Goal: Transaction & Acquisition: Purchase product/service

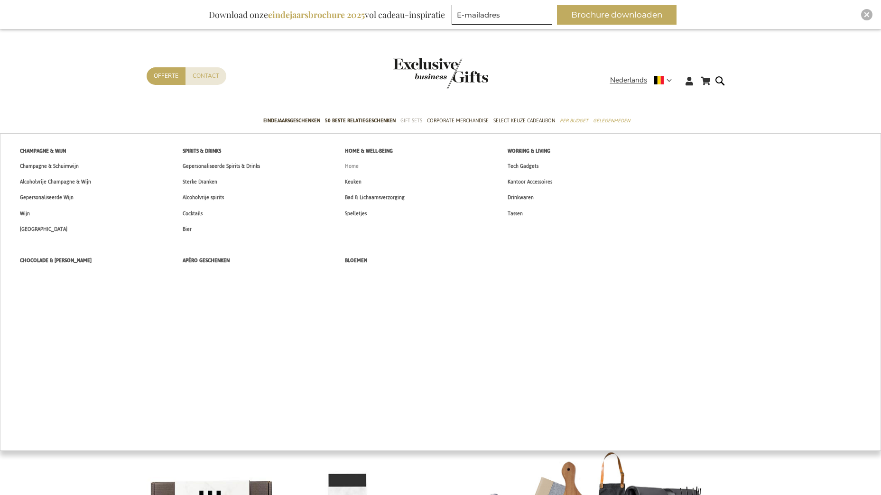
click at [350, 167] on span "Home" at bounding box center [352, 166] width 14 height 10
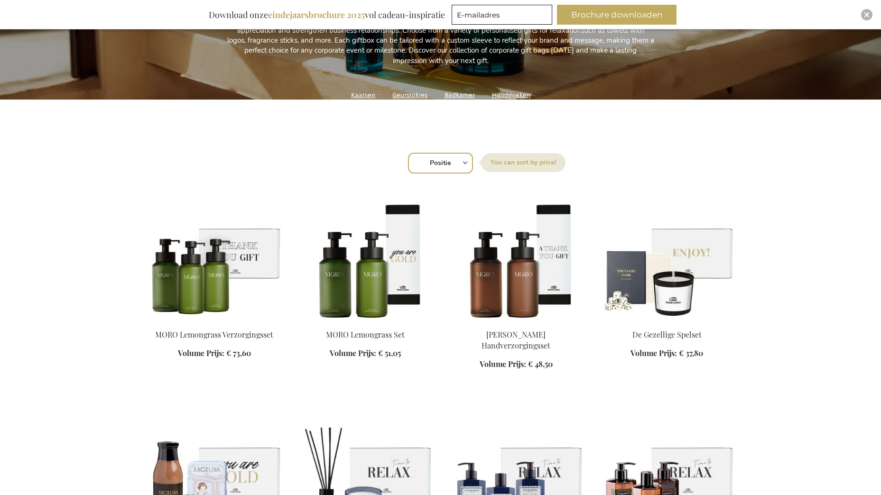
scroll to position [237, 0]
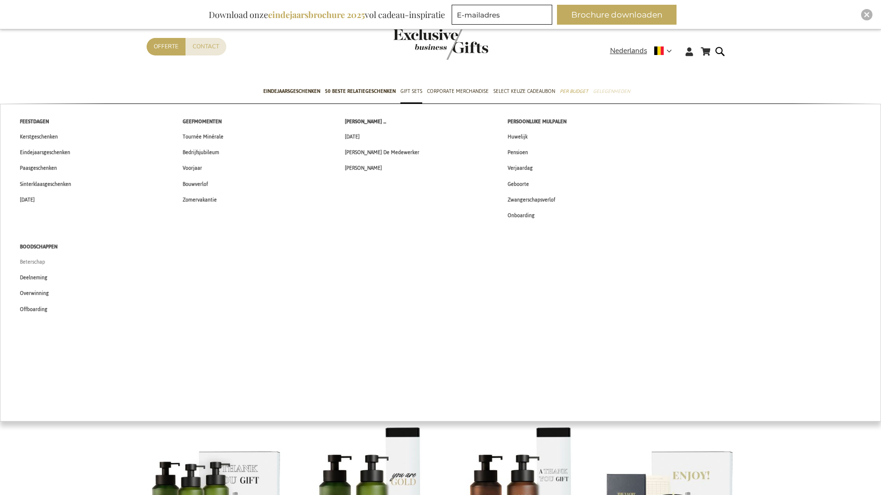
click at [28, 261] on span "Beterschap" at bounding box center [32, 262] width 25 height 10
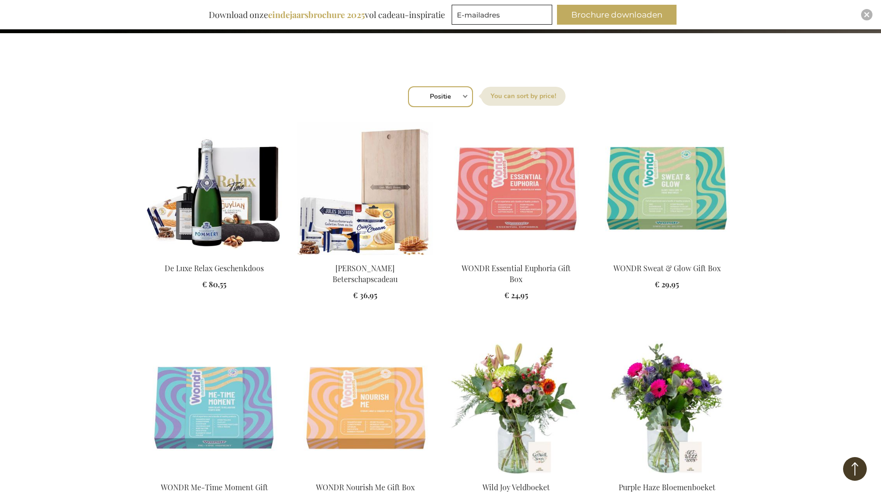
scroll to position [285, 0]
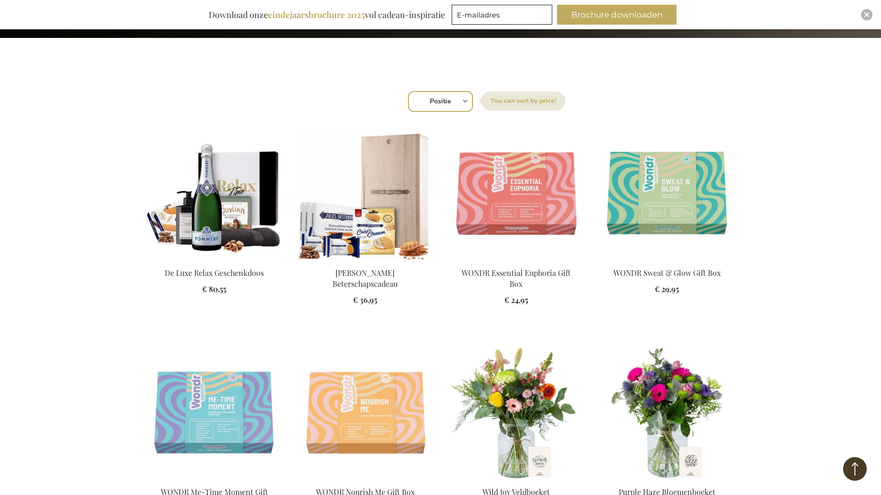
click at [376, 271] on div "In Winkelwagen" at bounding box center [366, 293] width 136 height 51
click at [395, 203] on img at bounding box center [366, 193] width 136 height 133
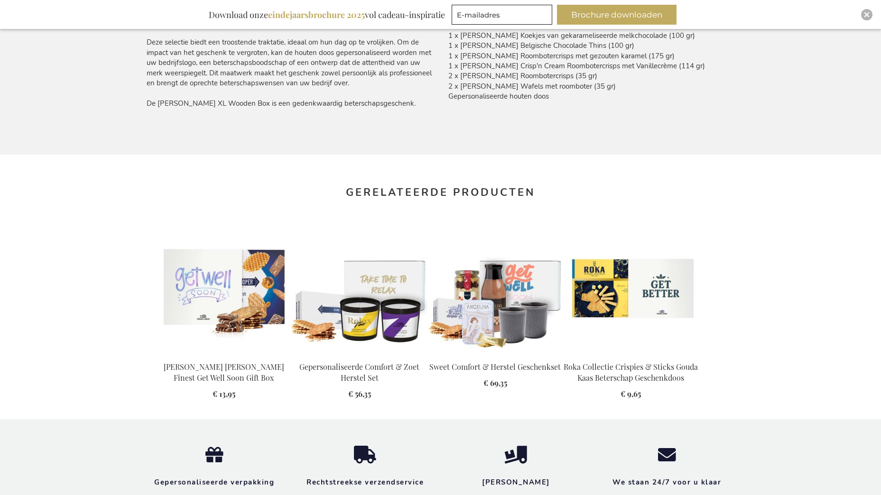
scroll to position [712, 0]
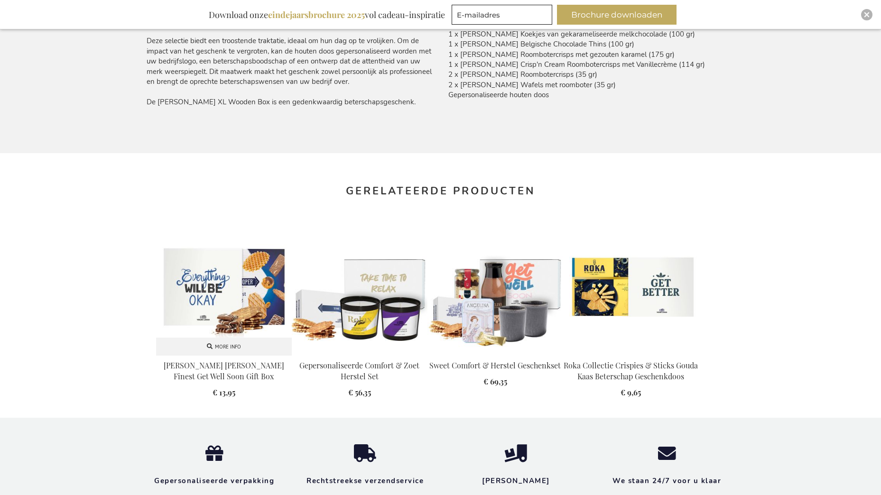
click at [254, 284] on img at bounding box center [224, 288] width 136 height 136
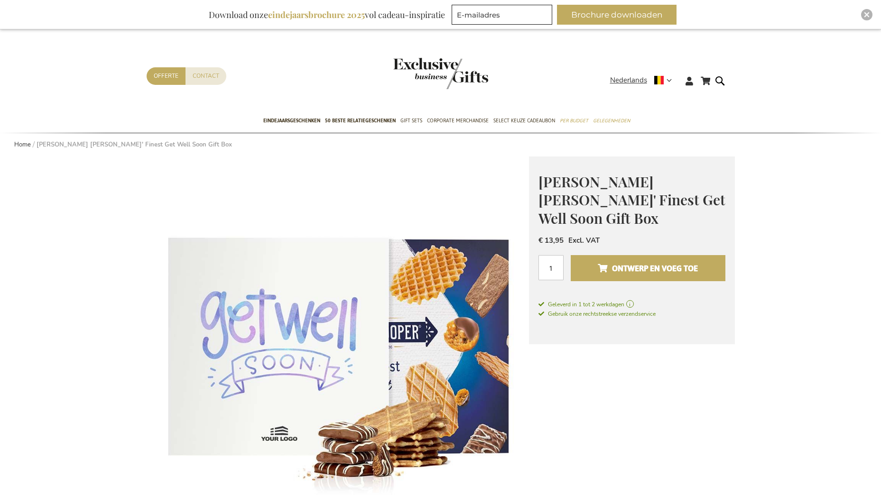
click at [644, 274] on span "Ontwerp en voeg toe" at bounding box center [648, 268] width 100 height 15
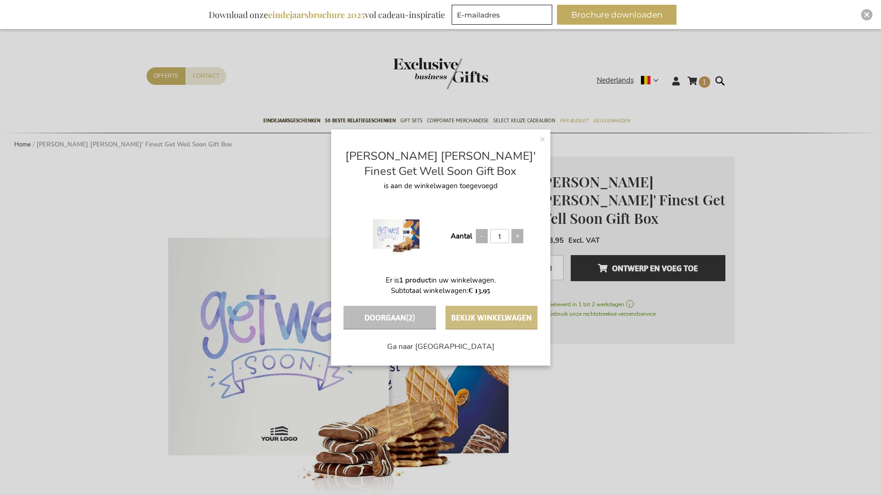
click at [528, 323] on button "Bekijk winkelwagen" at bounding box center [492, 318] width 92 height 24
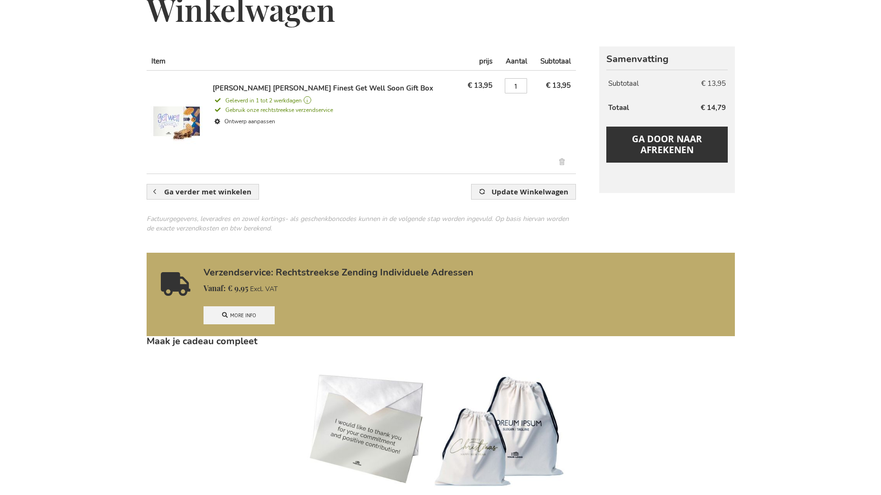
scroll to position [142, 0]
click at [671, 148] on span "Ga door naar afrekenen" at bounding box center [667, 143] width 70 height 23
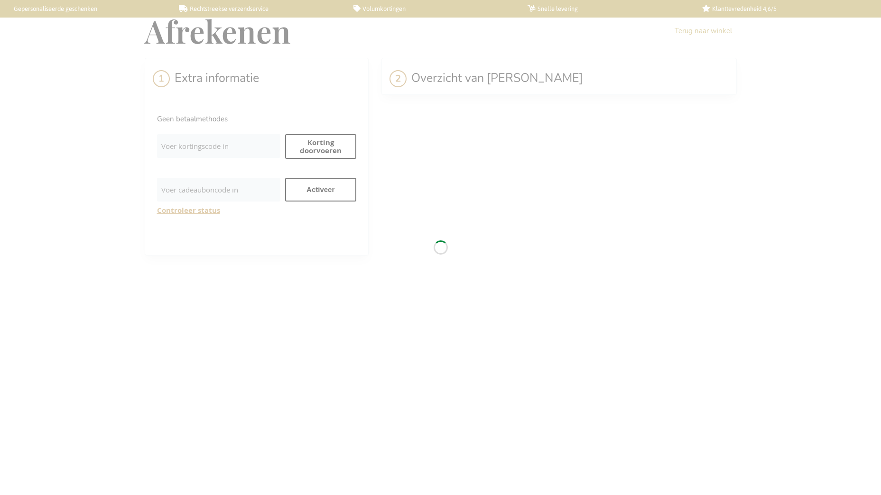
select select "BE"
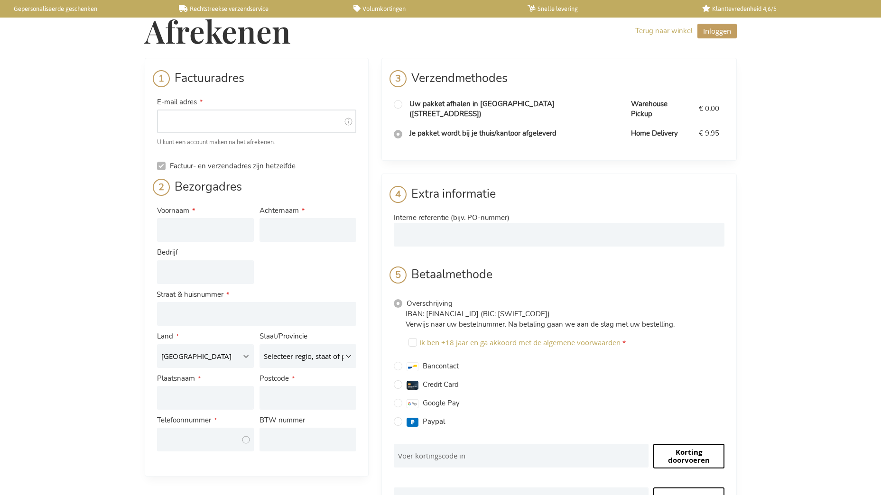
click at [187, 130] on input "E-mail adres" at bounding box center [256, 122] width 199 height 24
type input "sarah.geers@ista.be"
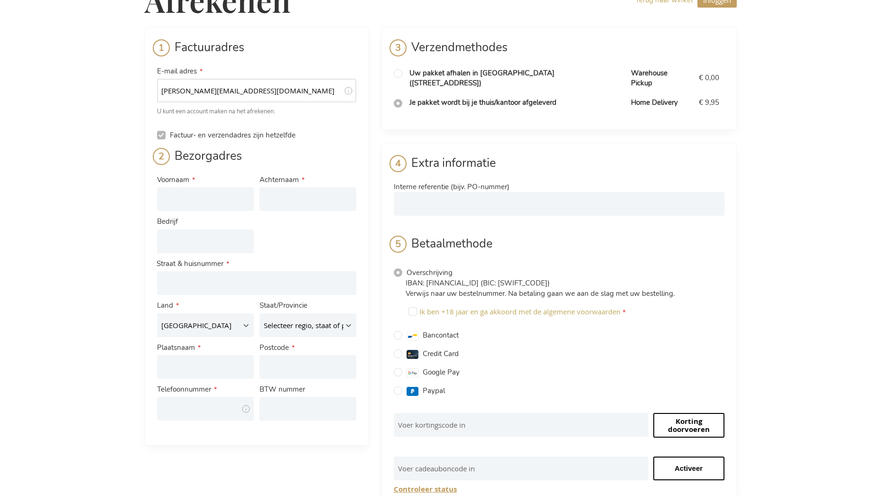
scroll to position [95, 0]
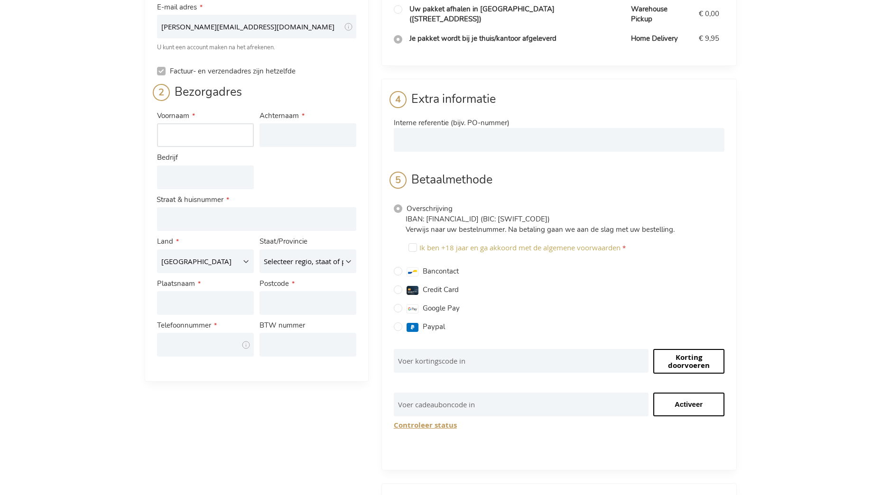
click at [161, 132] on input "Voornaam" at bounding box center [205, 135] width 97 height 24
type input "Wesley"
click at [277, 127] on input "Achternaam" at bounding box center [308, 135] width 97 height 24
type input "Verstappen"
click at [194, 178] on input "Bedrijf" at bounding box center [205, 178] width 97 height 24
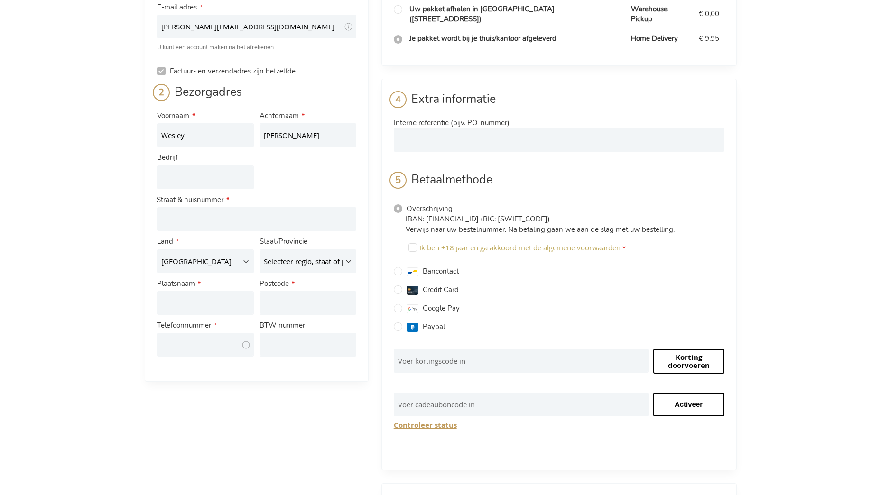
click at [74, 189] on div "Afrekenen Terug naar winkel Inloggen Sluiten Inloggen E-mail adres Wachtwoord I…" at bounding box center [440, 314] width 881 height 819
click at [150, 222] on li "Factuuradres E-mail adres sarah.geers@ista.be Tooltip We sturen de bevestiging …" at bounding box center [257, 172] width 224 height 419
click at [206, 214] on input "Adres: Line 1" at bounding box center [256, 219] width 199 height 24
type input "Krijgsbaan 21"
click at [285, 267] on select "Selecteer regio, staat of provincie. Antwerpen Brabant wallon Brussels-Capital …" at bounding box center [308, 262] width 97 height 24
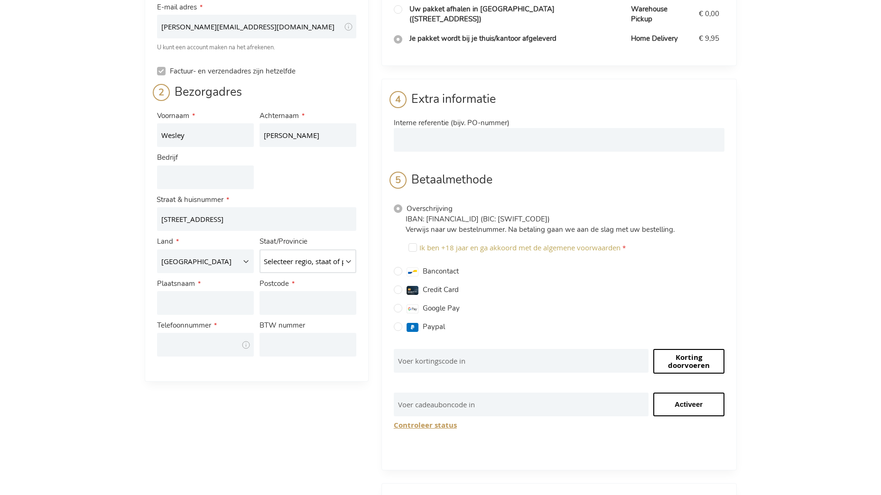
click at [285, 256] on select "Selecteer regio, staat of provincie. Antwerpen Brabant wallon Brussels-Capital …" at bounding box center [308, 262] width 97 height 24
click at [205, 299] on input "Plaatsnaam" at bounding box center [205, 303] width 97 height 24
type input "Deurne"
click at [326, 298] on input "Postcode" at bounding box center [308, 303] width 97 height 24
type input "2100"
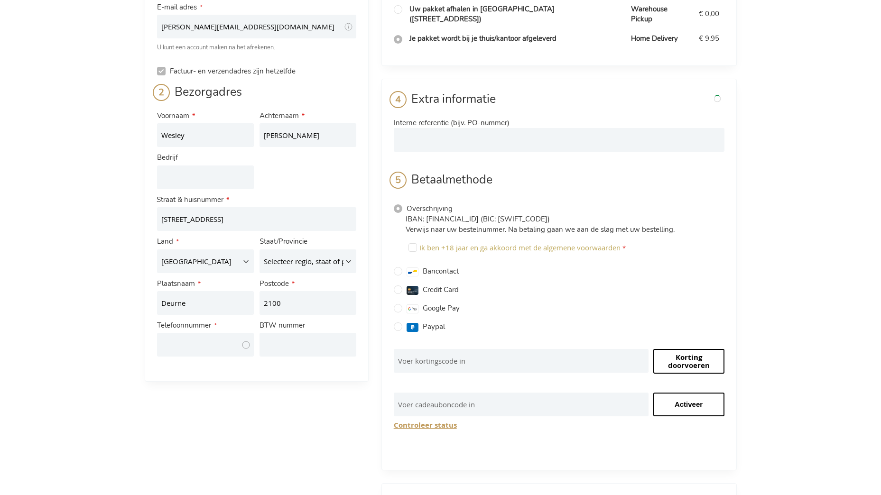
click at [49, 313] on div "Afrekenen Terug naar winkel Inloggen Sluiten Inloggen E-mail adres Wachtwoord I…" at bounding box center [440, 314] width 881 height 819
click at [176, 344] on input "Telefoonnummer" at bounding box center [205, 345] width 97 height 24
type input "0486244419"
type input "Ista Belgium"
click at [92, 392] on div "Afrekenen Terug naar winkel Inloggen Sluiten Inloggen E-mail adres Wachtwoord I…" at bounding box center [440, 314] width 881 height 819
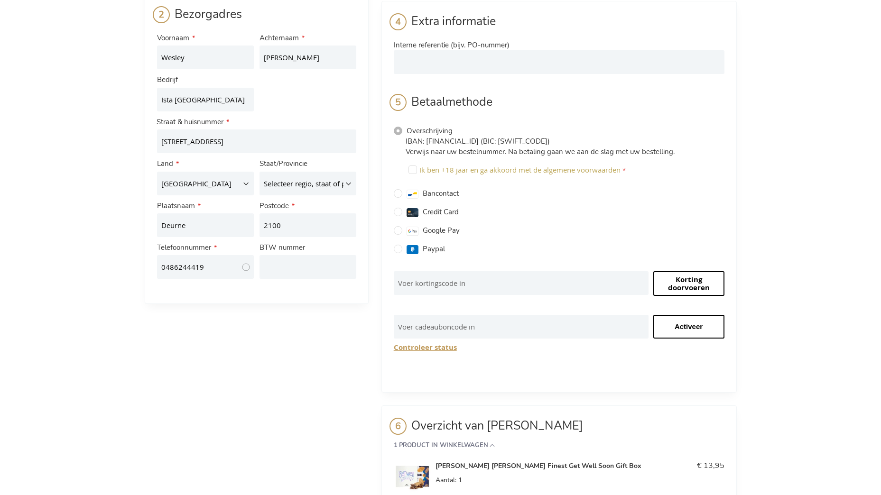
scroll to position [190, 0]
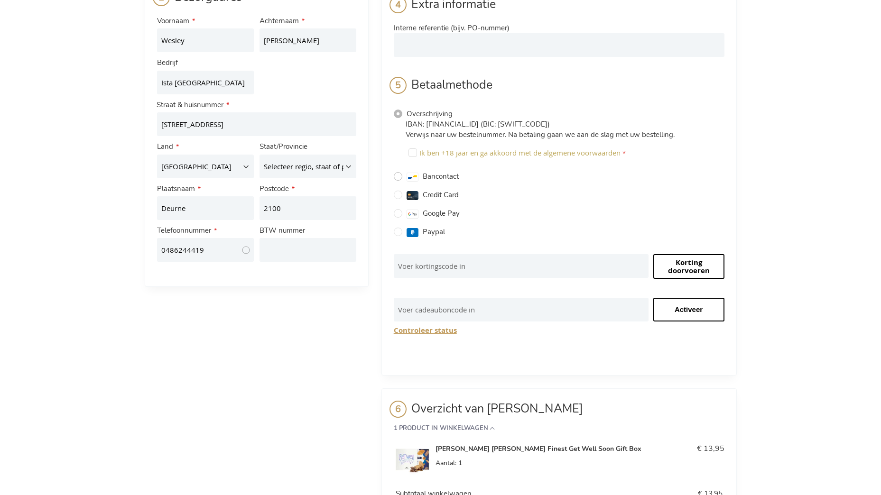
click at [398, 172] on input "Bancontact" at bounding box center [398, 176] width 9 height 9
radio input "true"
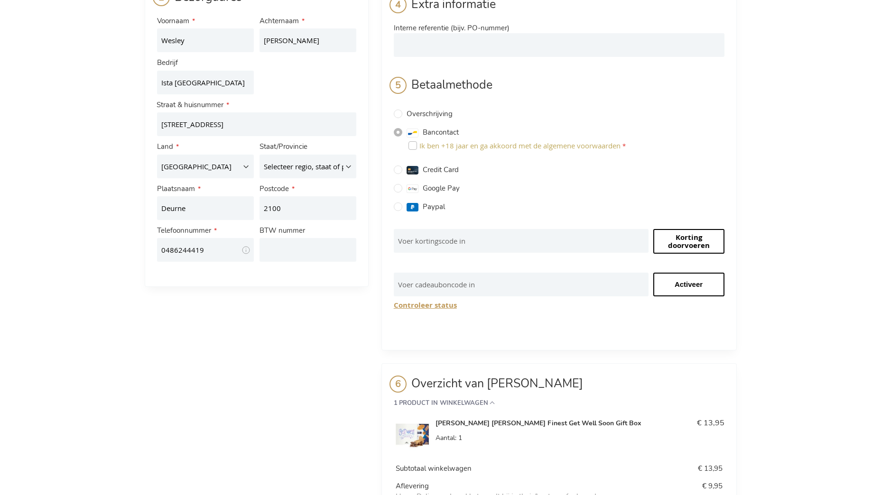
click at [411, 141] on input "Ik ben +18 jaar en ga akkoord met de algemene voorwaarden" at bounding box center [413, 145] width 9 height 9
checkbox input "true"
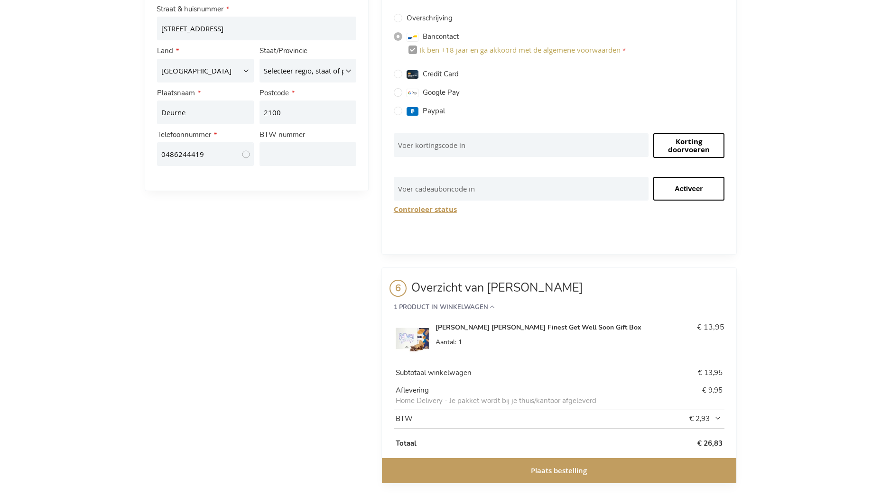
scroll to position [289, 0]
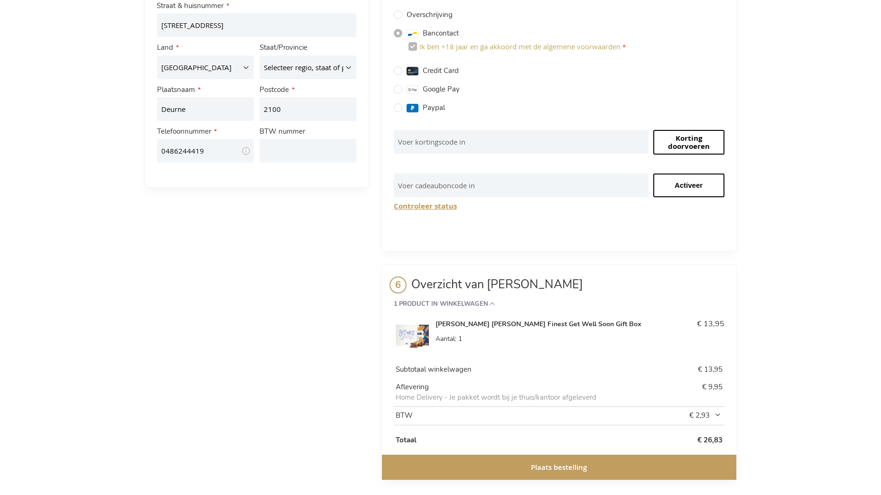
click at [548, 465] on button "Plaats bestelling" at bounding box center [559, 467] width 354 height 25
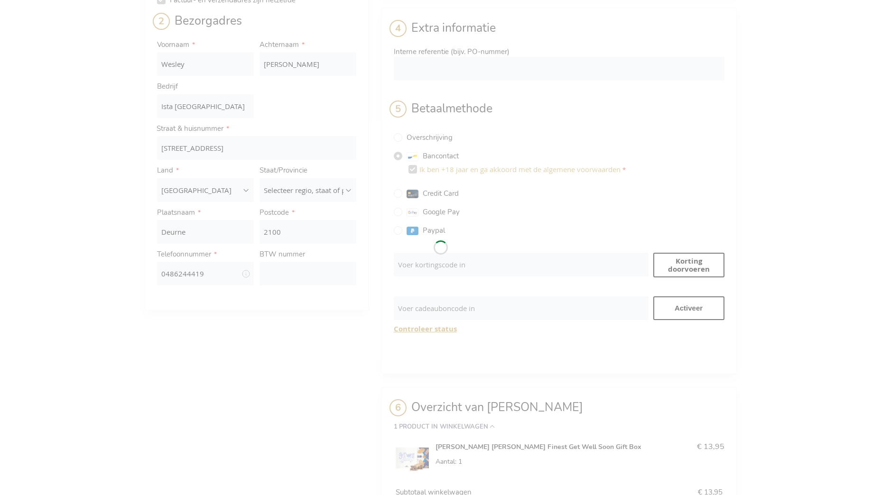
scroll to position [160, 0]
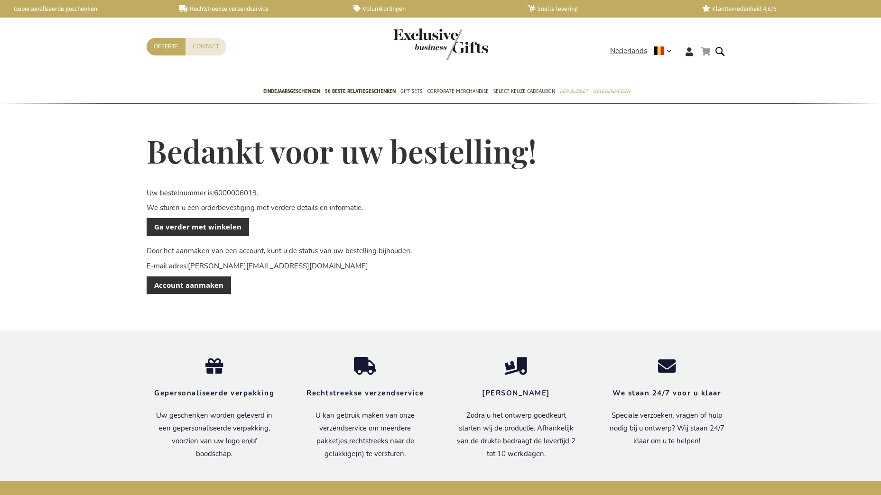
click at [703, 50] on link "Winkelwagen" at bounding box center [705, 52] width 9 height 12
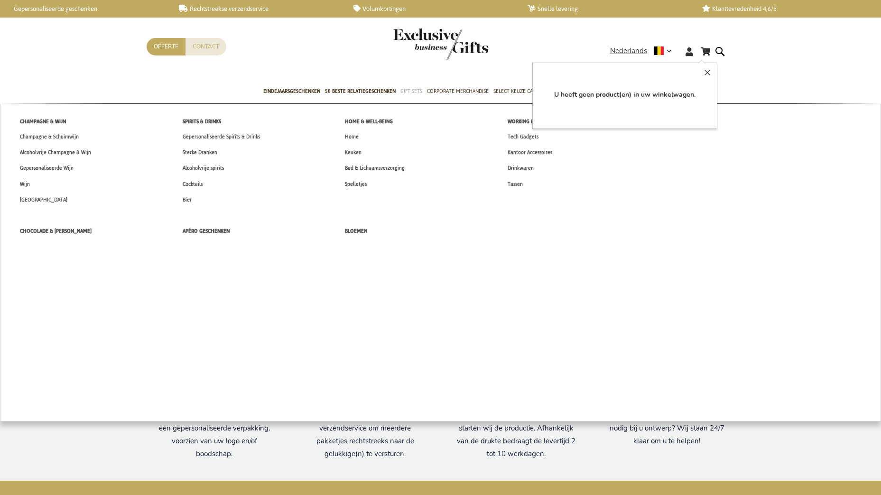
click at [405, 87] on link "Gift Sets" at bounding box center [411, 92] width 22 height 24
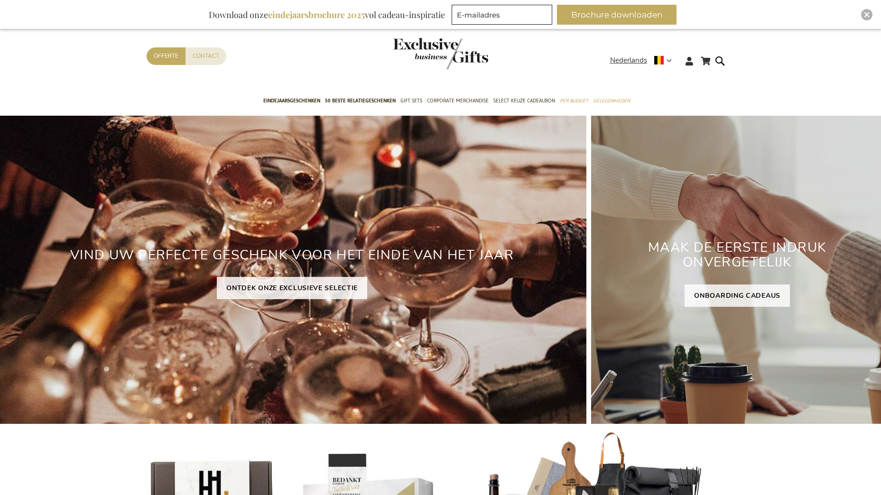
scroll to position [17, 0]
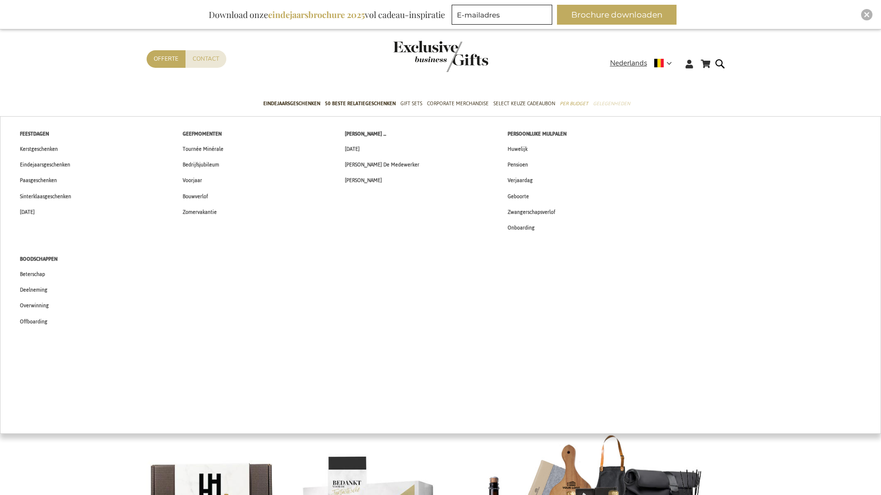
click at [606, 102] on span "Gelegenheden" at bounding box center [611, 104] width 37 height 10
click at [39, 273] on span "Beterschap" at bounding box center [32, 275] width 25 height 10
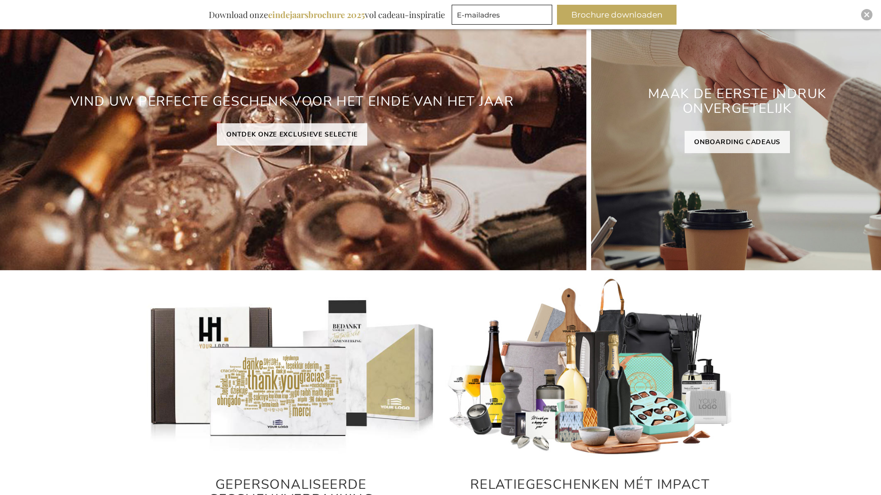
scroll to position [207, 0]
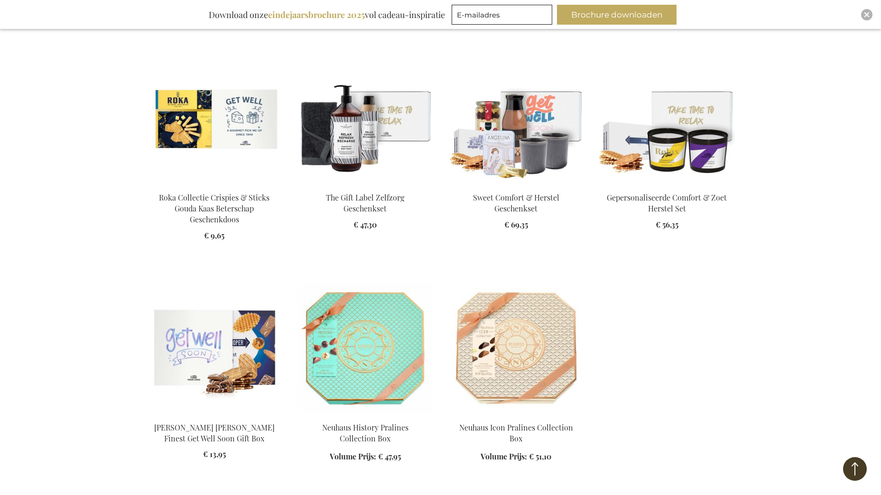
scroll to position [807, 0]
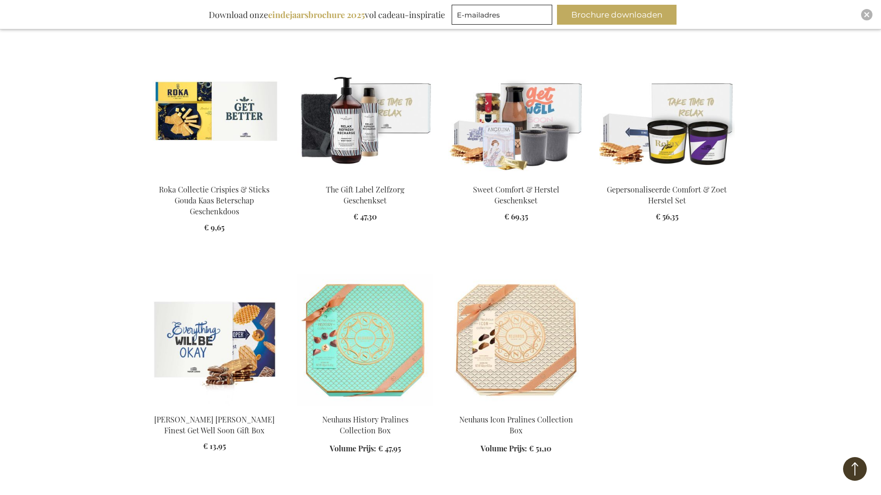
click at [214, 327] on img at bounding box center [215, 340] width 136 height 133
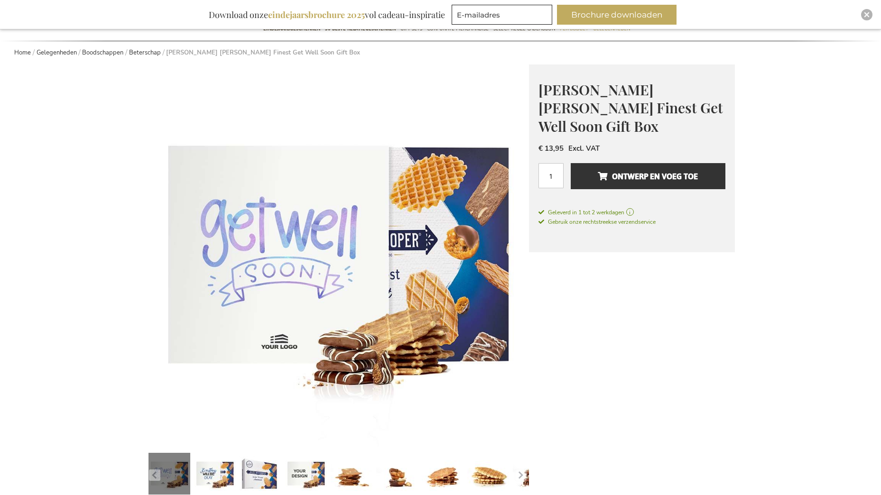
scroll to position [95, 0]
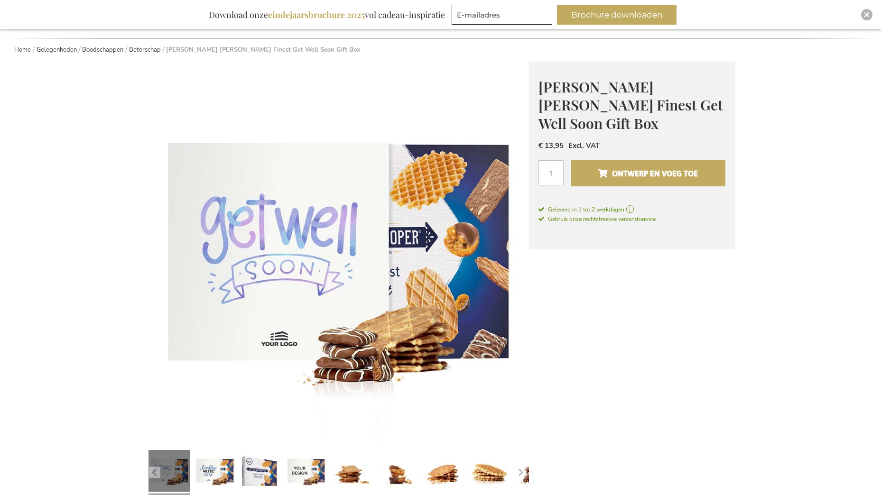
click at [627, 174] on span "Ontwerp en voeg toe" at bounding box center [648, 173] width 100 height 15
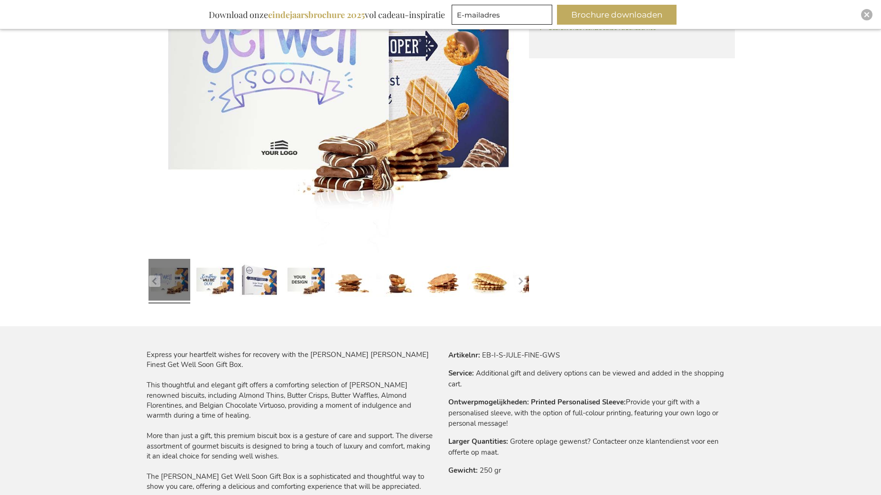
scroll to position [332, 0]
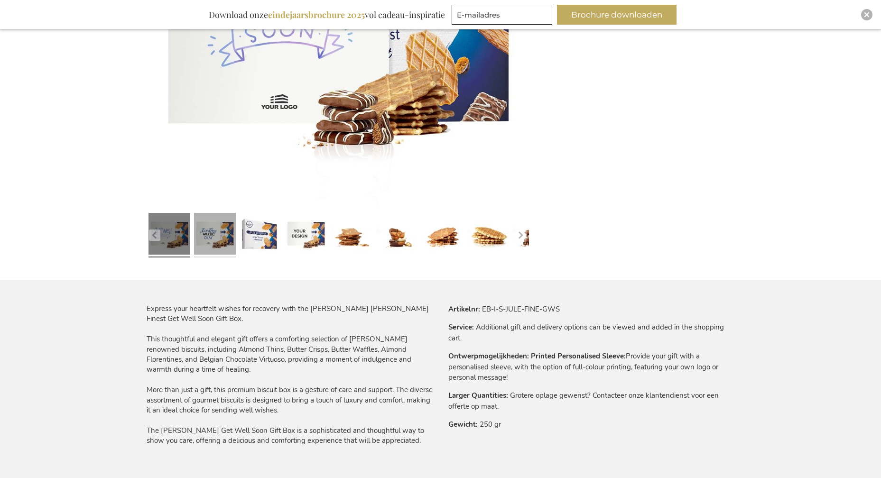
click at [223, 233] on link at bounding box center [215, 235] width 42 height 52
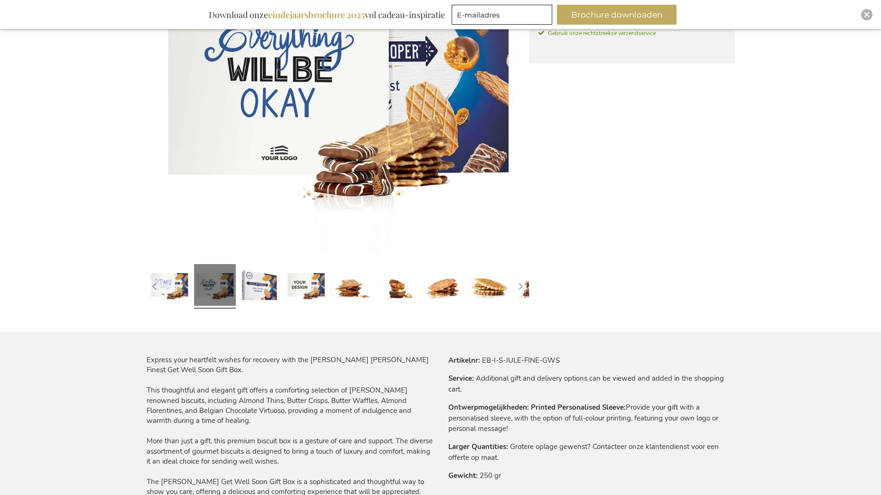
scroll to position [190, 0]
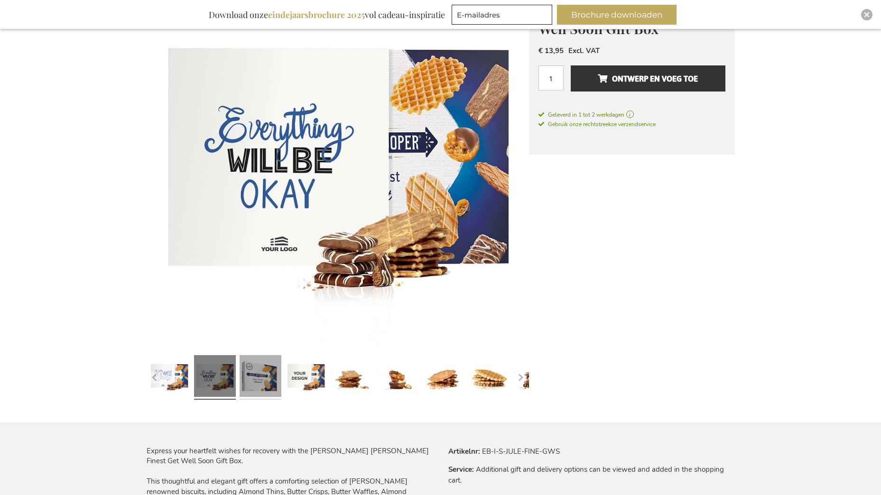
click at [255, 357] on link at bounding box center [261, 378] width 42 height 52
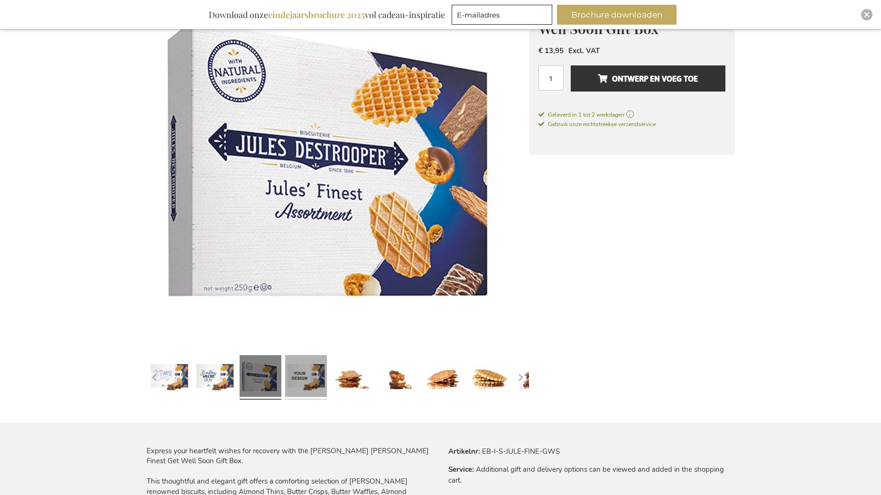
click at [305, 386] on link at bounding box center [306, 378] width 42 height 52
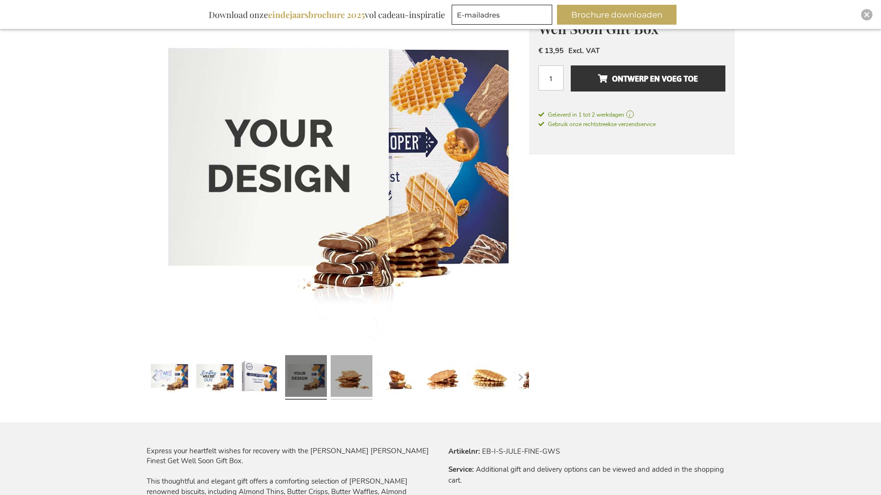
click at [343, 384] on link at bounding box center [352, 378] width 42 height 52
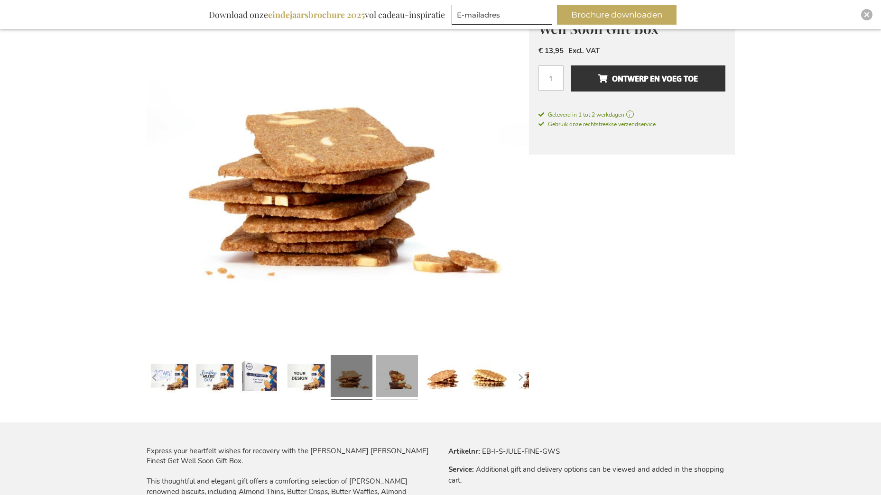
click at [393, 383] on link at bounding box center [397, 378] width 42 height 52
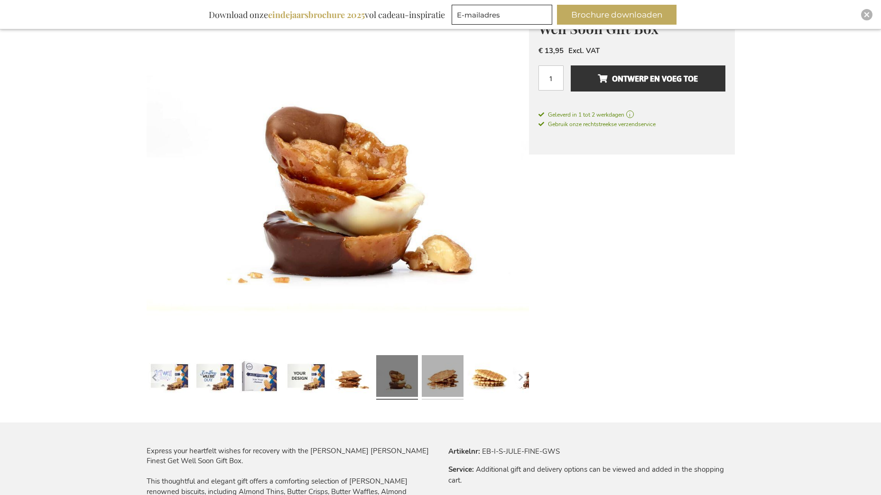
click at [435, 385] on link at bounding box center [443, 378] width 42 height 52
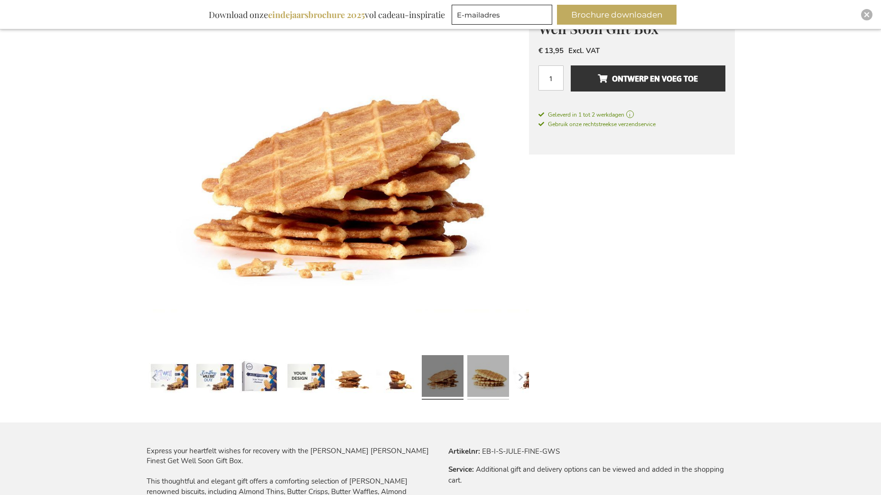
click at [484, 383] on link at bounding box center [488, 378] width 42 height 52
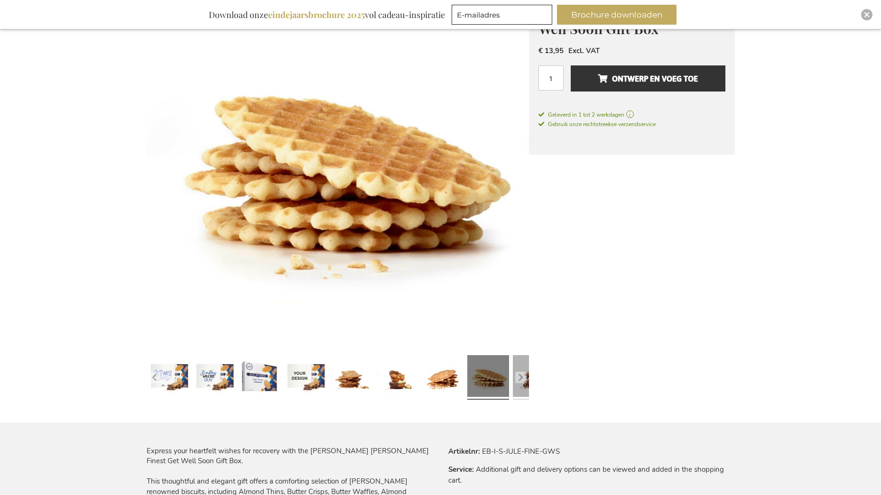
click at [528, 385] on link at bounding box center [534, 378] width 42 height 52
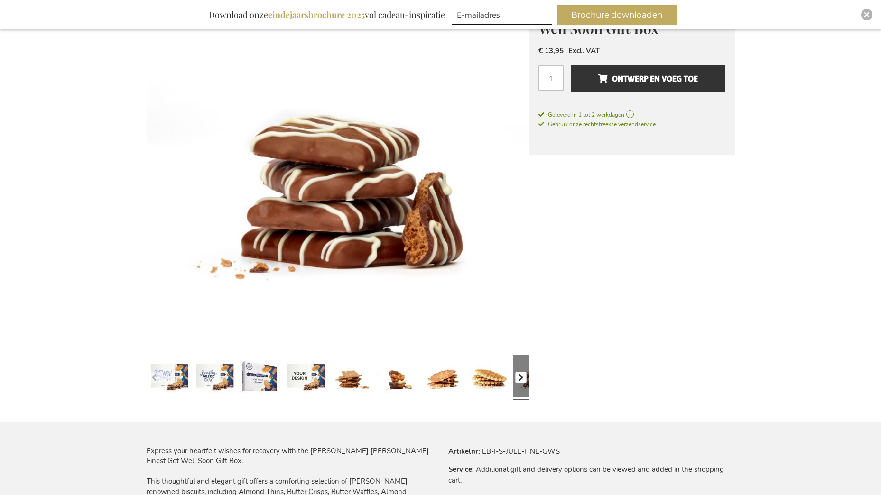
click at [517, 377] on button "button" at bounding box center [520, 377] width 11 height 11
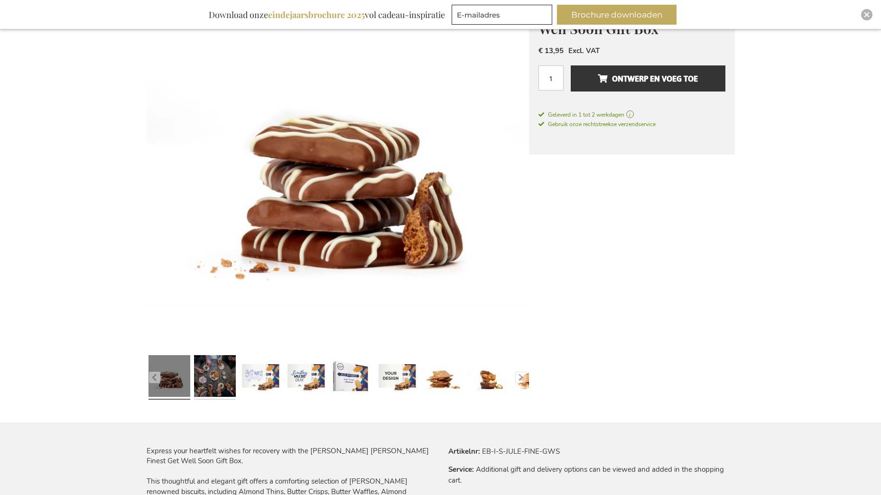
click at [214, 377] on link at bounding box center [215, 378] width 42 height 52
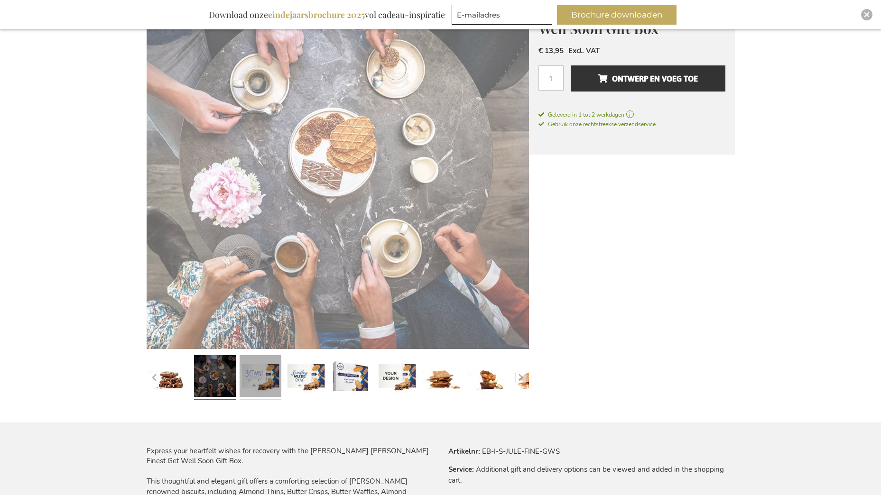
click at [250, 378] on link at bounding box center [261, 378] width 42 height 52
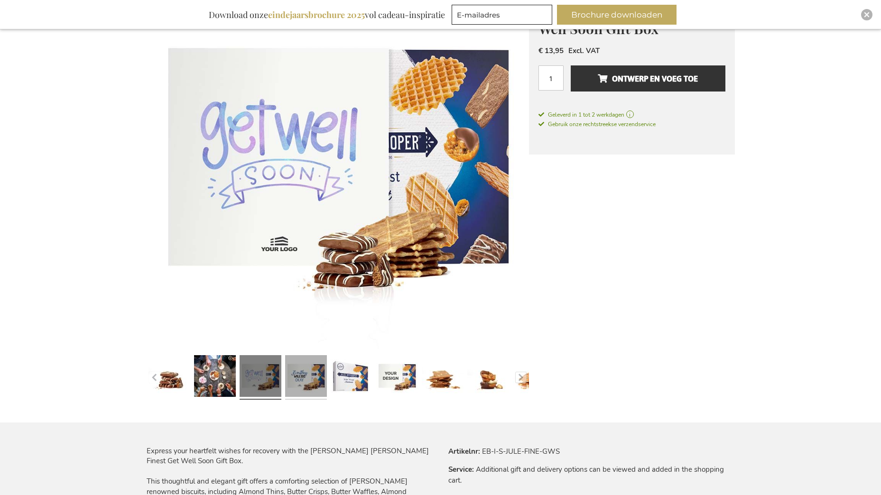
click at [296, 380] on link at bounding box center [306, 378] width 42 height 52
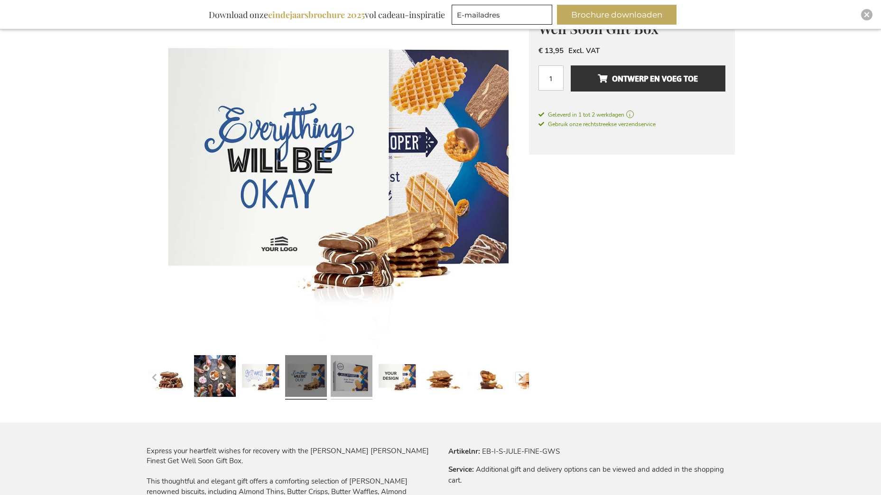
click at [347, 381] on link at bounding box center [352, 378] width 42 height 52
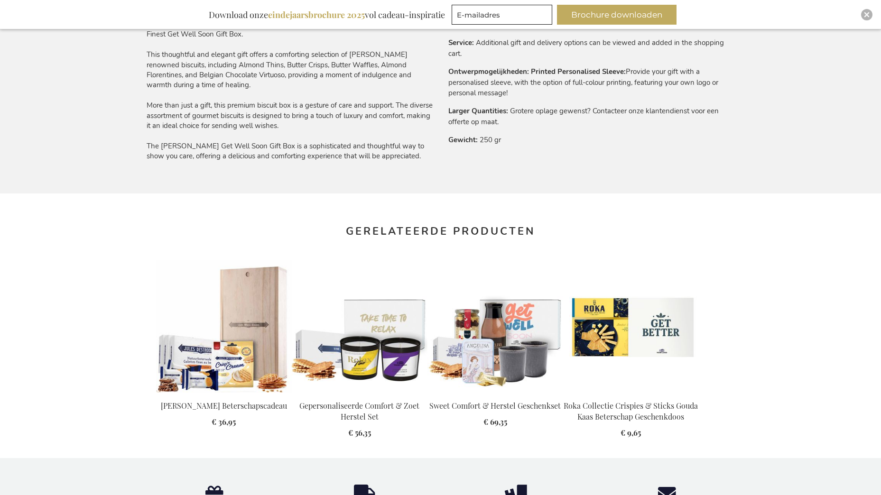
scroll to position [237, 0]
